Goal: Task Accomplishment & Management: Manage account settings

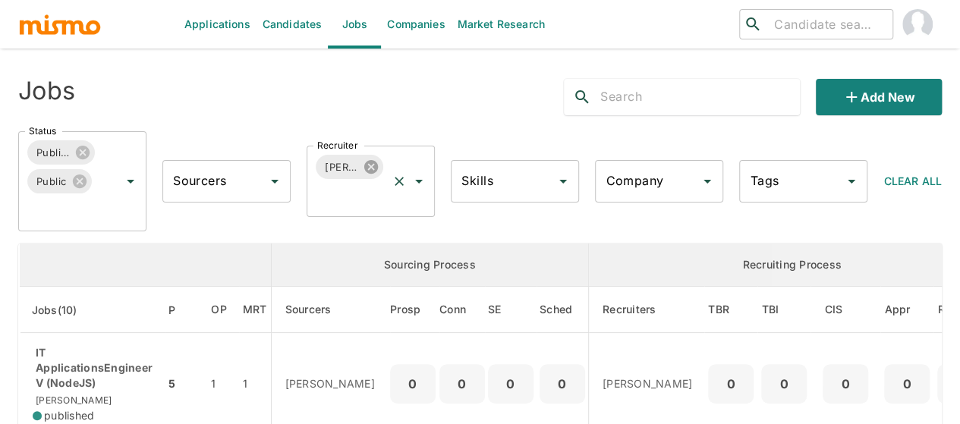
click at [366, 163] on icon at bounding box center [371, 167] width 14 height 14
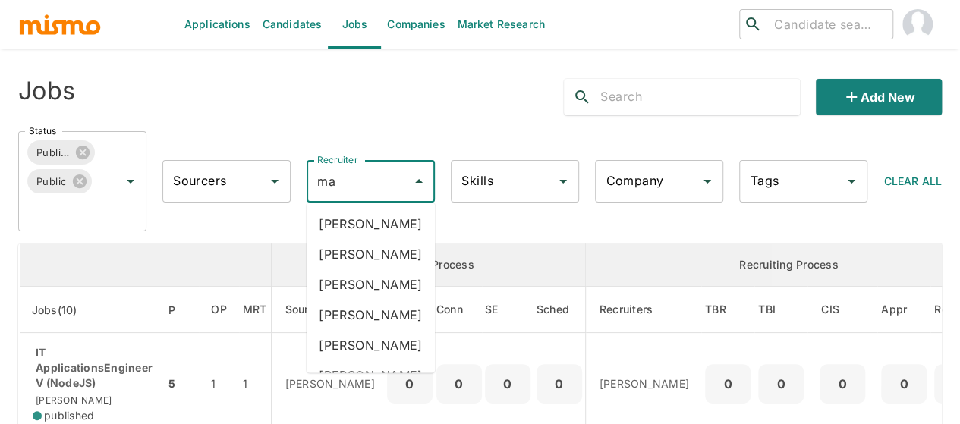
type input "mai"
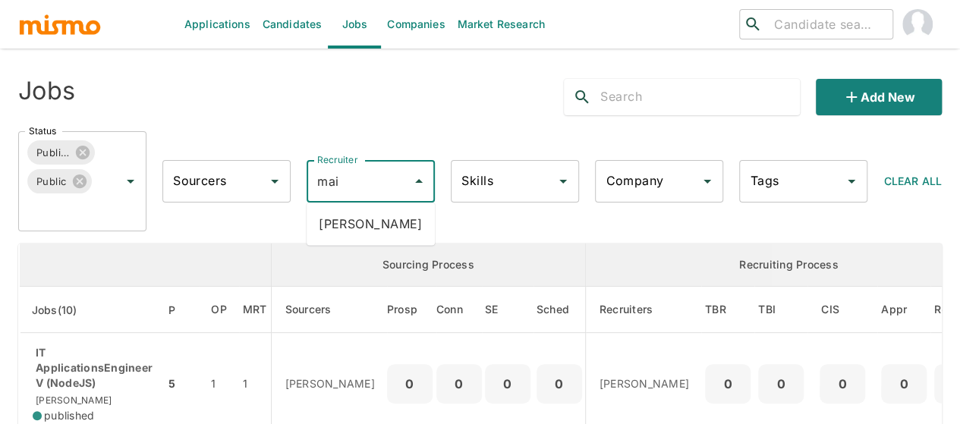
click at [357, 219] on li "Maia Reyes" at bounding box center [371, 224] width 128 height 30
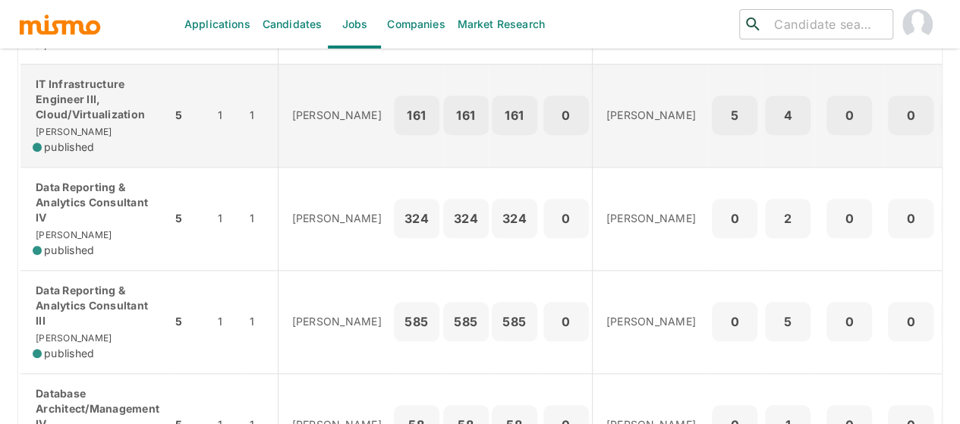
scroll to position [683, 0]
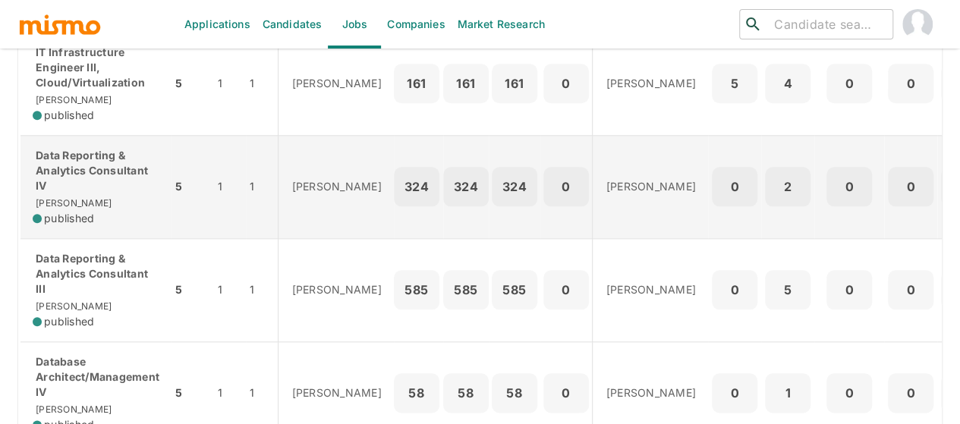
click at [102, 184] on p "Data Reporting & Analytics Consultant IV" at bounding box center [96, 171] width 127 height 46
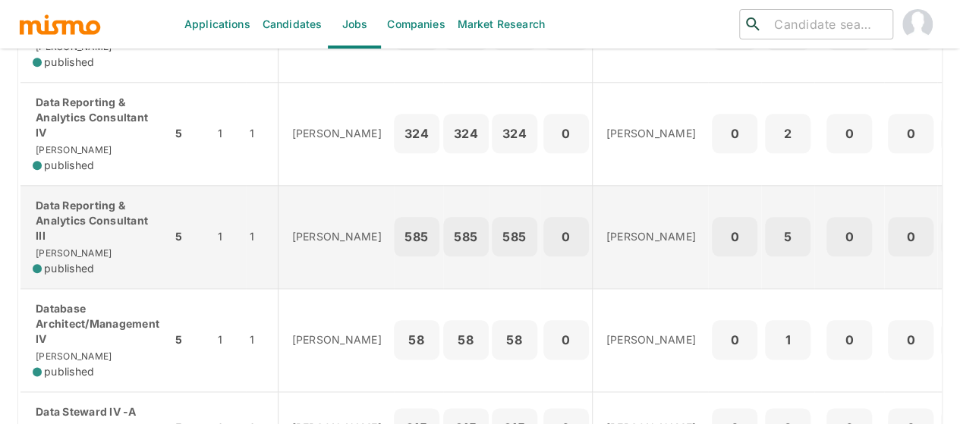
scroll to position [759, 0]
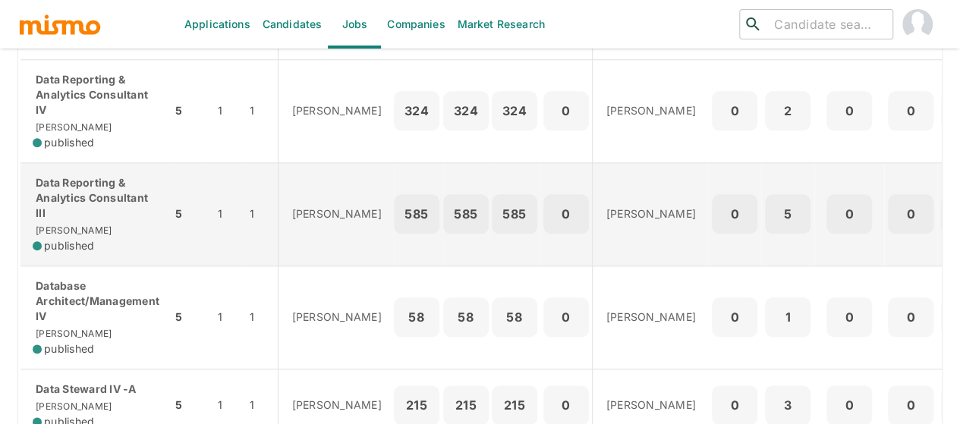
click at [95, 212] on p "Data Reporting & Analytics Consultant III" at bounding box center [96, 198] width 127 height 46
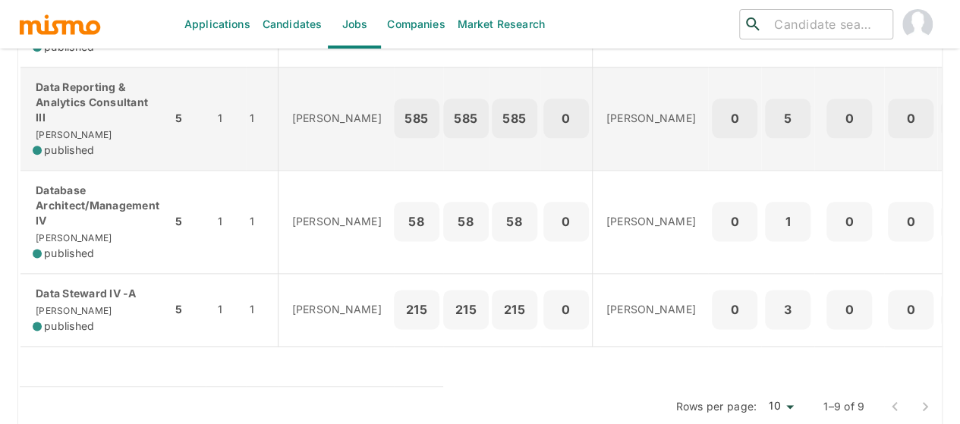
scroll to position [874, 0]
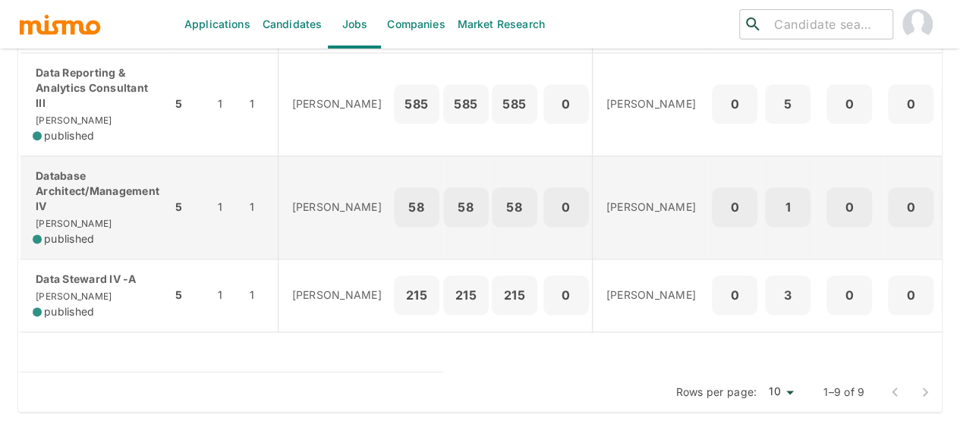
click at [85, 191] on p "Database Architect/Management IV" at bounding box center [96, 191] width 127 height 46
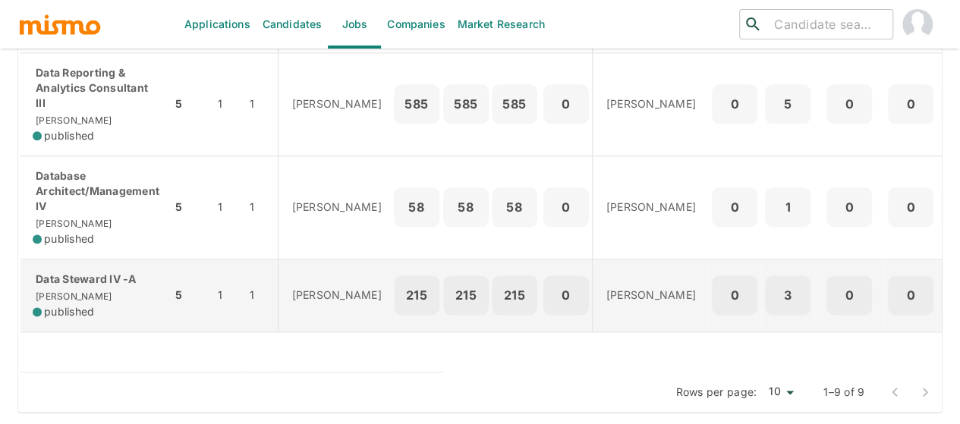
click at [83, 282] on div "Data Steward IV -A Kaiser published" at bounding box center [96, 296] width 127 height 48
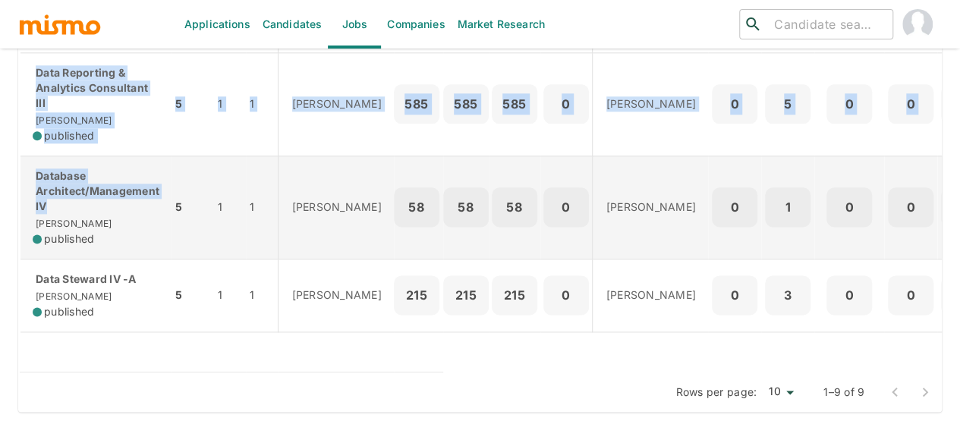
drag, startPoint x: 10, startPoint y: 170, endPoint x: 160, endPoint y: 192, distance: 151.9
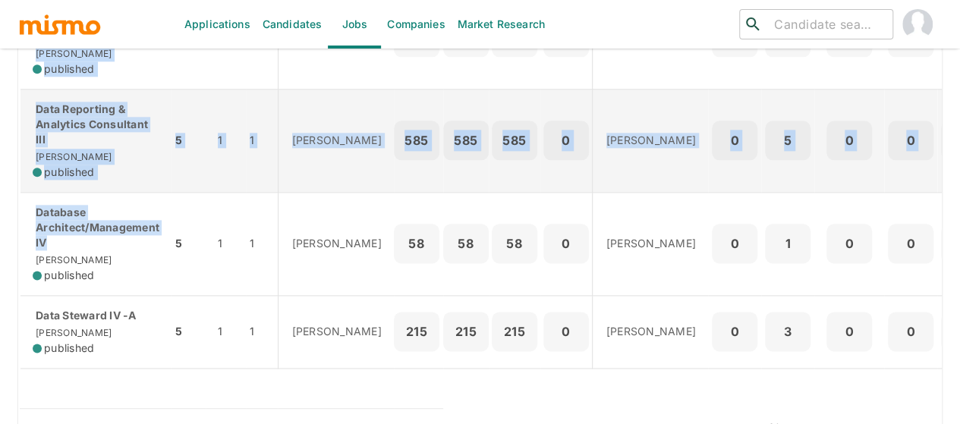
scroll to position [798, 0]
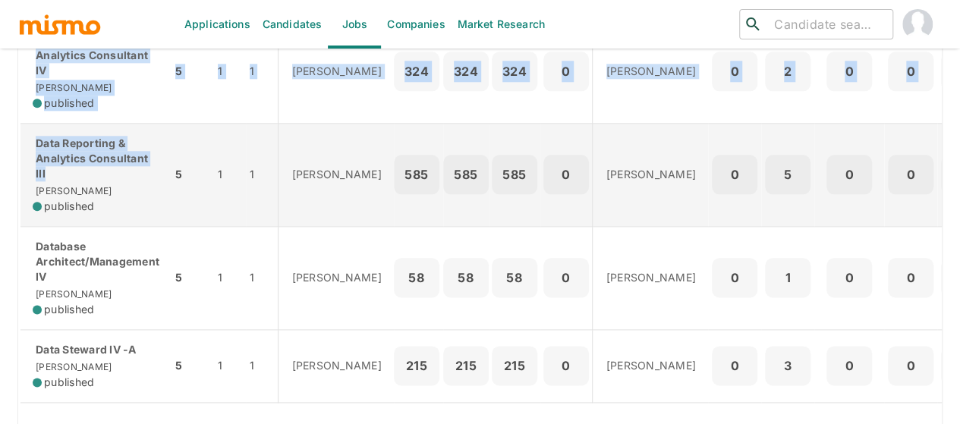
drag, startPoint x: 0, startPoint y: 142, endPoint x: 141, endPoint y: 174, distance: 144.7
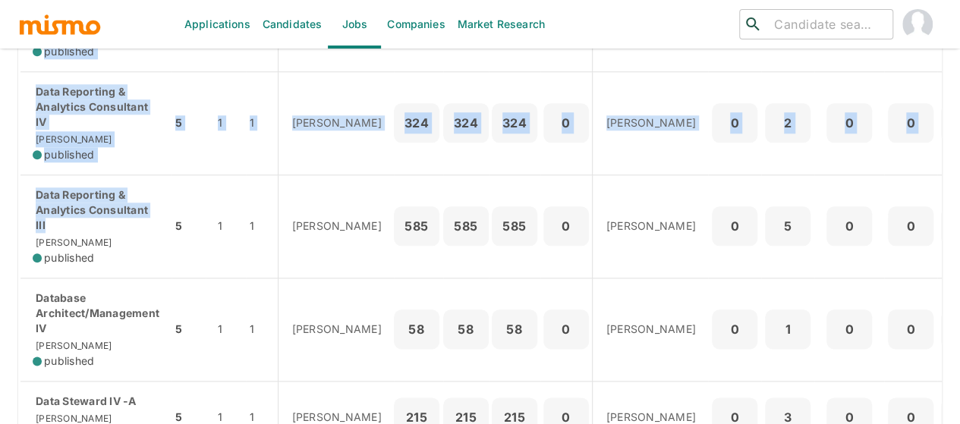
scroll to position [723, 0]
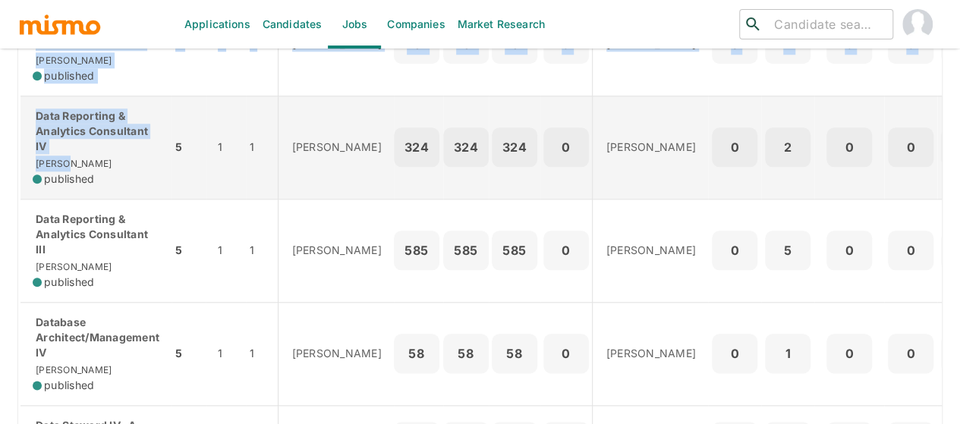
drag, startPoint x: 0, startPoint y: 108, endPoint x: 136, endPoint y: 151, distance: 142.6
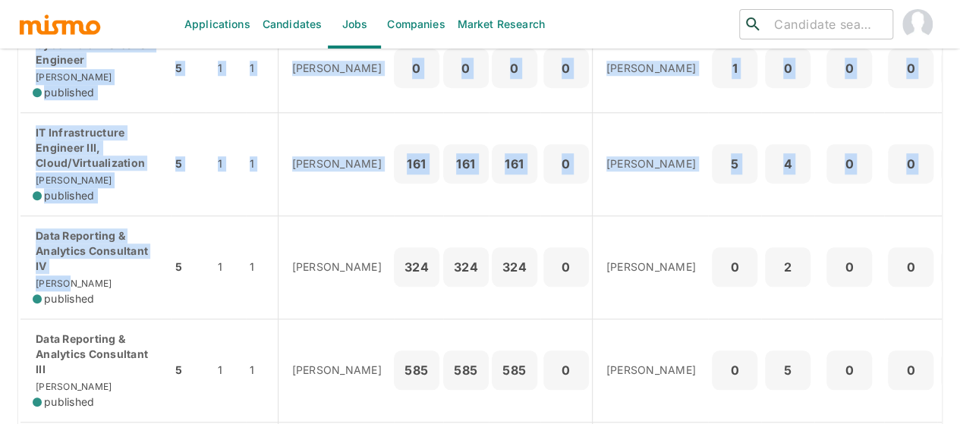
scroll to position [495, 0]
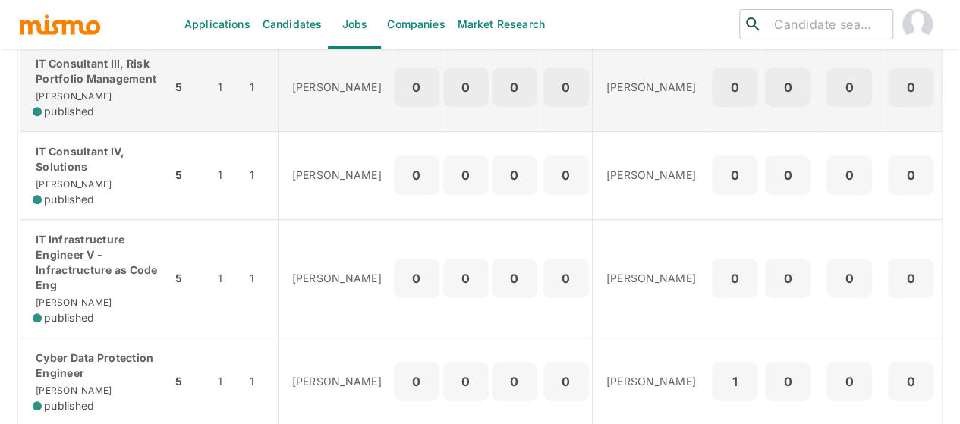
scroll to position [267, 0]
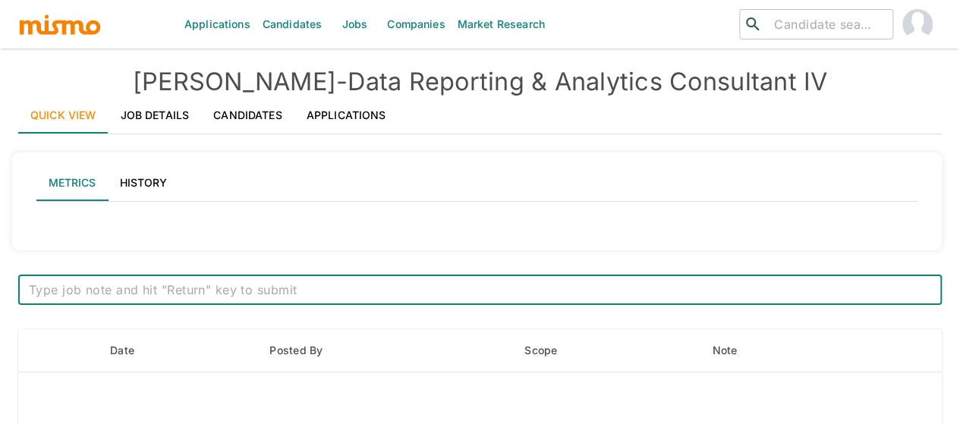
type input "Active statuses"
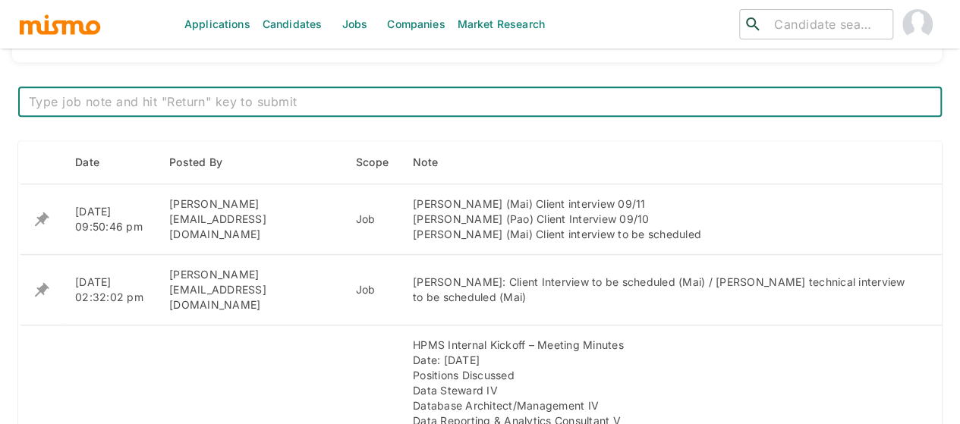
scroll to position [607, 0]
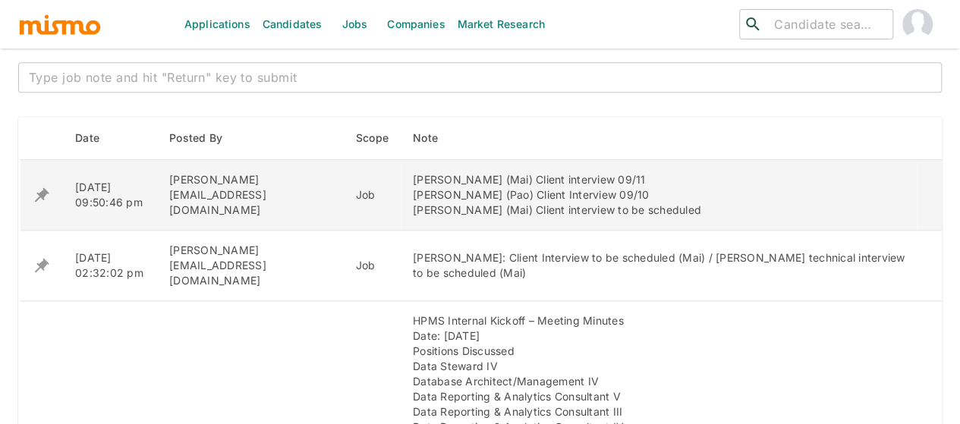
drag, startPoint x: 384, startPoint y: 208, endPoint x: 654, endPoint y: 213, distance: 270.2
click at [654, 213] on div "Manuel Miranda (Mai) Client interview 09/11 Sigifredo Castro (Pao) Client Inter…" at bounding box center [659, 195] width 493 height 46
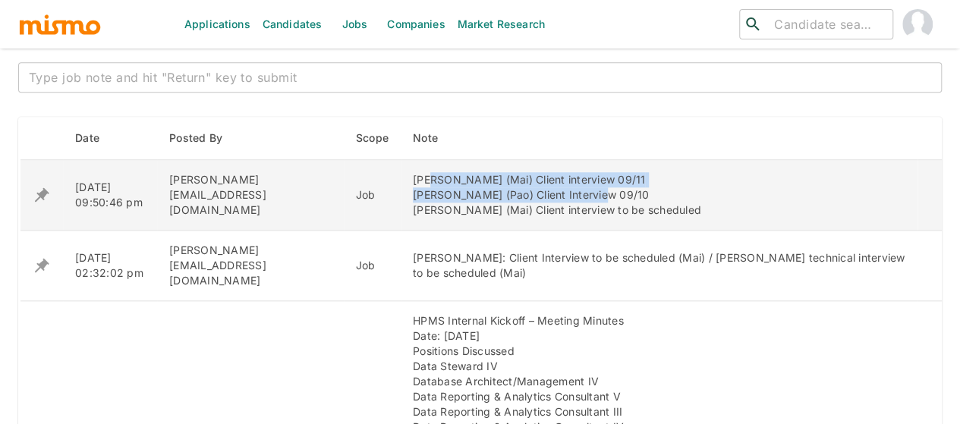
drag, startPoint x: 396, startPoint y: 178, endPoint x: 515, endPoint y: 202, distance: 121.5
click at [545, 198] on div "Manuel Miranda (Mai) Client interview 09/11 Sigifredo Castro (Pao) Client Inter…" at bounding box center [659, 195] width 493 height 46
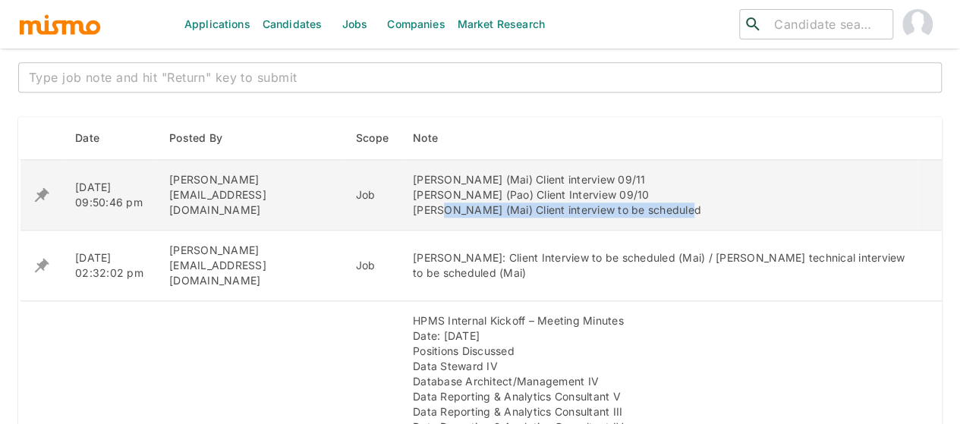
drag, startPoint x: 399, startPoint y: 209, endPoint x: 637, endPoint y: 216, distance: 237.7
click at [637, 216] on div "Manuel Miranda (Mai) Client interview 09/11 Sigifredo Castro (Pao) Client Inter…" at bounding box center [659, 195] width 493 height 46
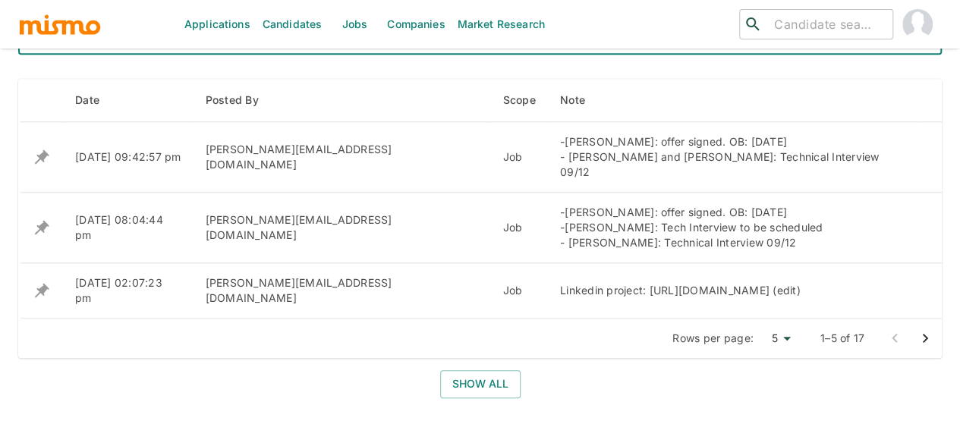
scroll to position [622, 0]
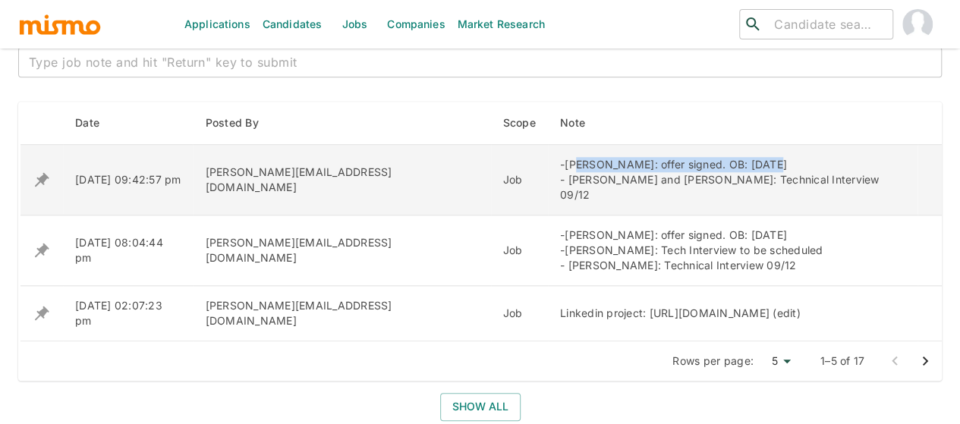
drag, startPoint x: 384, startPoint y: 164, endPoint x: 602, endPoint y: 170, distance: 217.9
click at [602, 169] on div "-Daniel Leon: offer signed. OB: 20 Oct. - Mariel Marin and Amanda Sanchez: Tech…" at bounding box center [732, 180] width 345 height 46
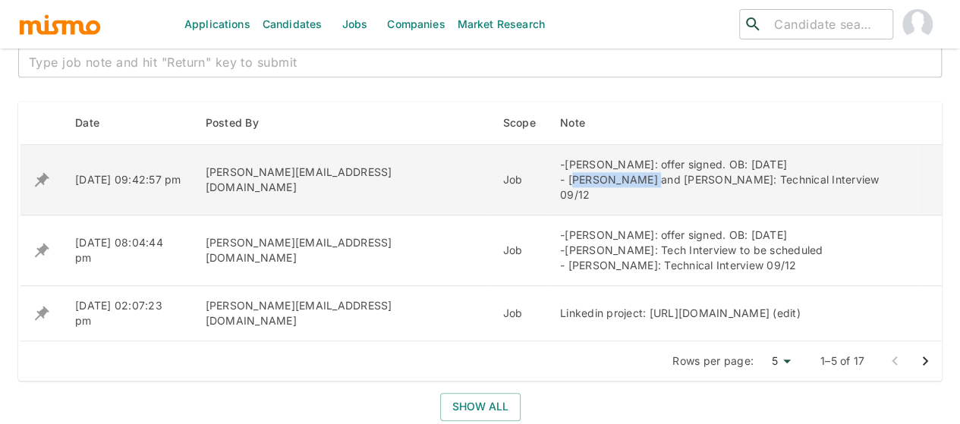
drag, startPoint x: 376, startPoint y: 174, endPoint x: 447, endPoint y: 175, distance: 70.6
click at [560, 175] on div "-Daniel Leon: offer signed. OB: 20 Oct. - Mariel Marin and Amanda Sanchez: Tech…" at bounding box center [732, 180] width 345 height 46
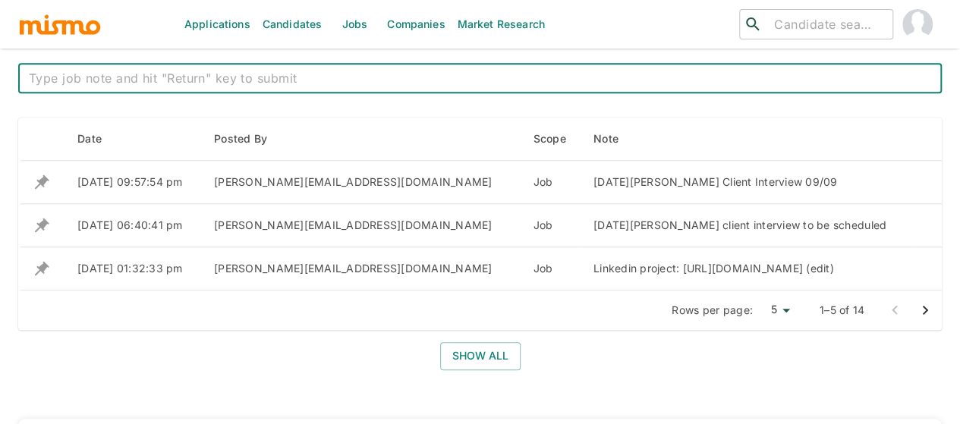
scroll to position [607, 0]
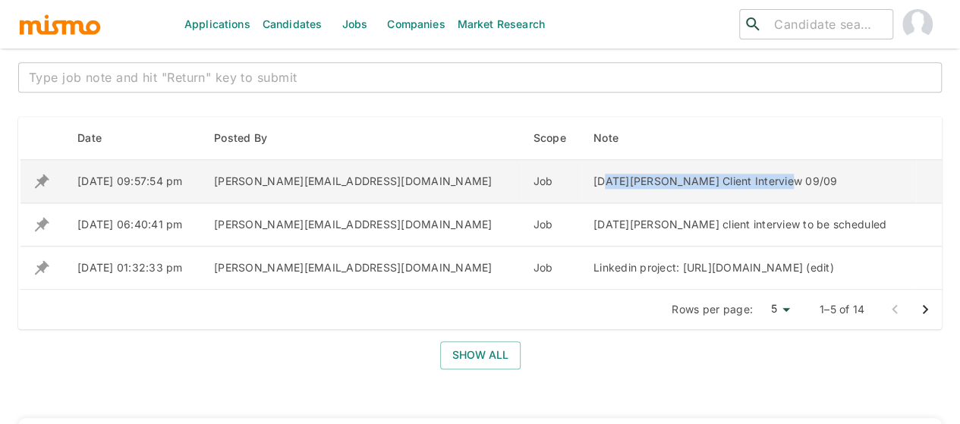
drag, startPoint x: 373, startPoint y: 186, endPoint x: 604, endPoint y: 186, distance: 230.7
click at [604, 186] on div "Lucia Florez Client Interview 09/09" at bounding box center [749, 181] width 310 height 15
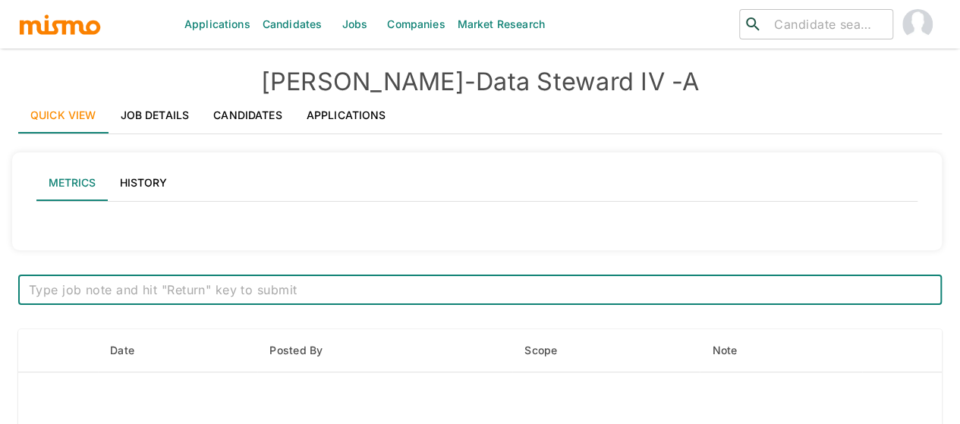
type input "Active statuses"
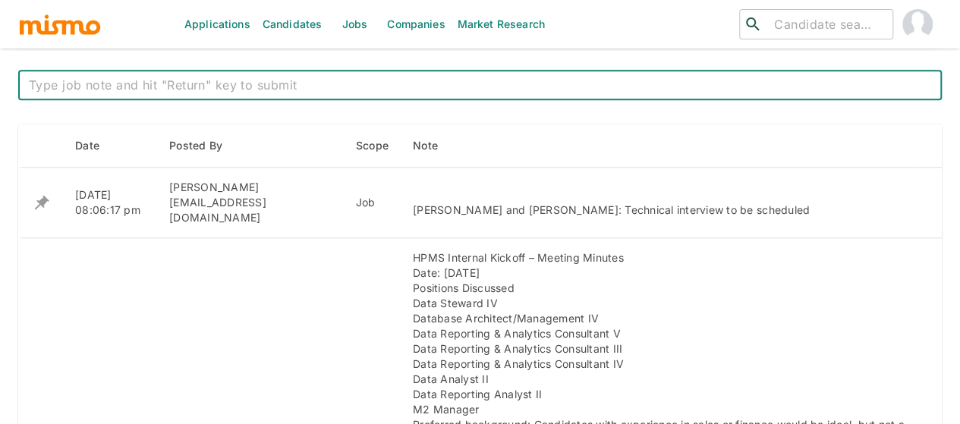
scroll to position [683, 0]
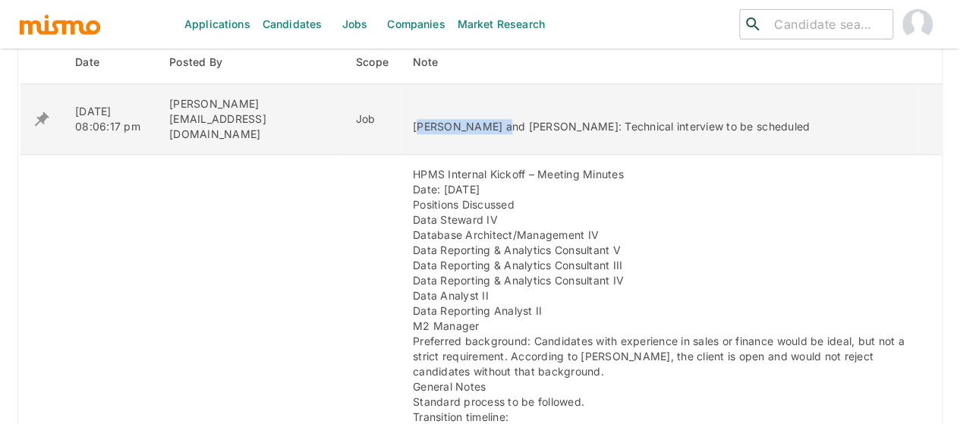
drag, startPoint x: 378, startPoint y: 116, endPoint x: 453, endPoint y: 124, distance: 75.5
click at [453, 124] on div "[PERSON_NAME] and [PERSON_NAME]: Technical interview to be scheduled" at bounding box center [659, 119] width 493 height 30
click at [401, 121] on td "[PERSON_NAME] and [PERSON_NAME]: Technical interview to be scheduled" at bounding box center [659, 119] width 517 height 71
drag, startPoint x: 368, startPoint y: 116, endPoint x: 451, endPoint y: 116, distance: 82.7
click at [451, 116] on td "[PERSON_NAME] and [PERSON_NAME]: Technical interview to be scheduled" at bounding box center [659, 119] width 517 height 71
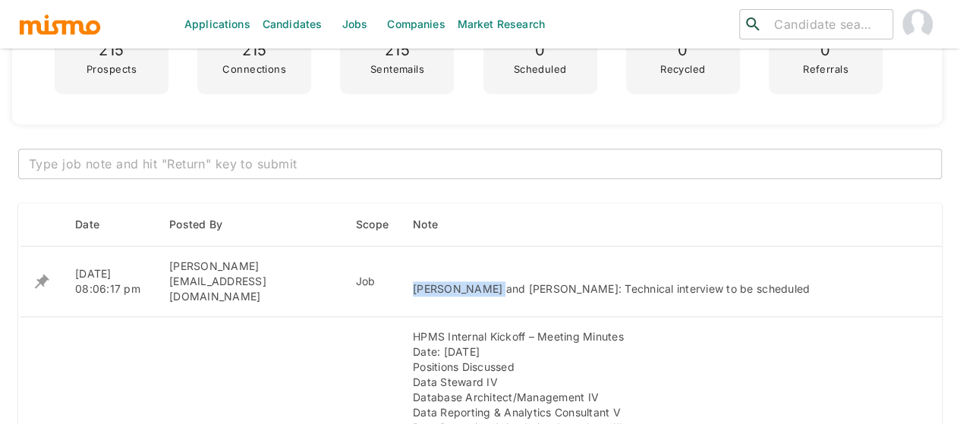
scroll to position [607, 0]
